Goal: Check status: Check status

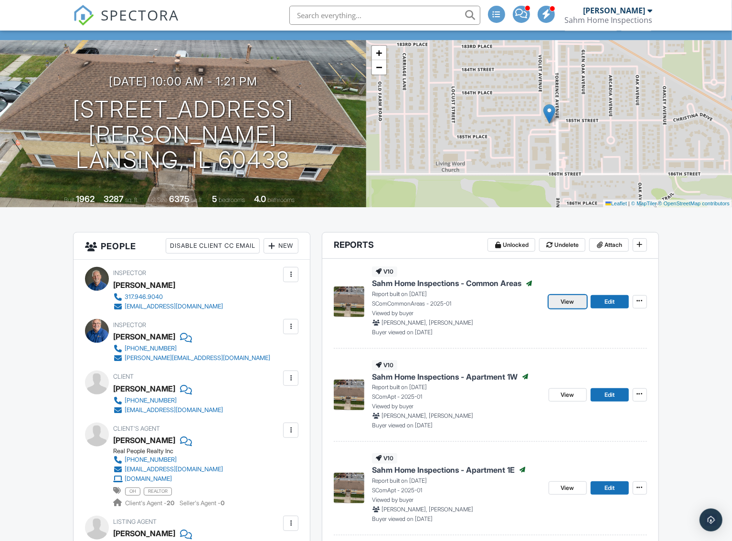
click at [566, 302] on span "View" at bounding box center [567, 302] width 13 height 10
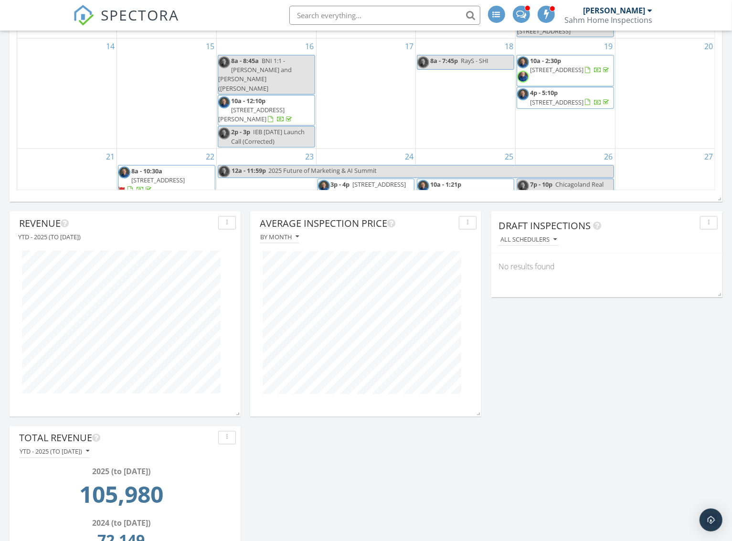
scroll to position [692, 0]
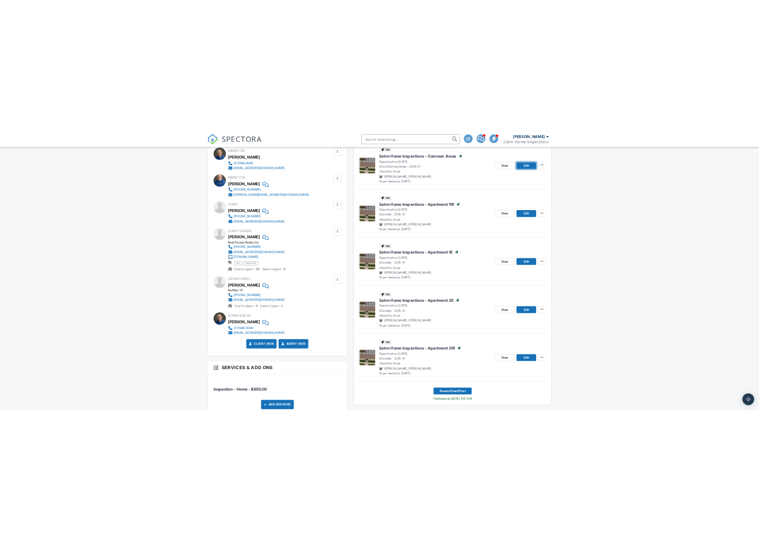
scroll to position [287, 0]
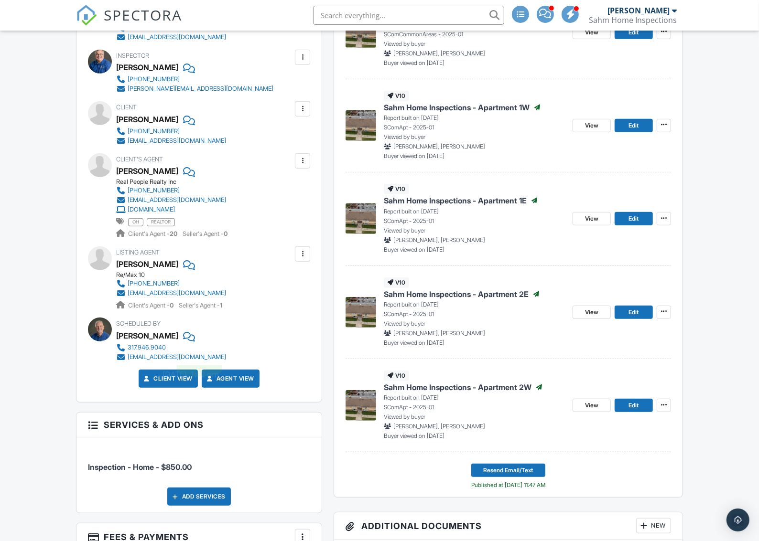
scroll to position [334, 0]
